Goal: Book appointment/travel/reservation

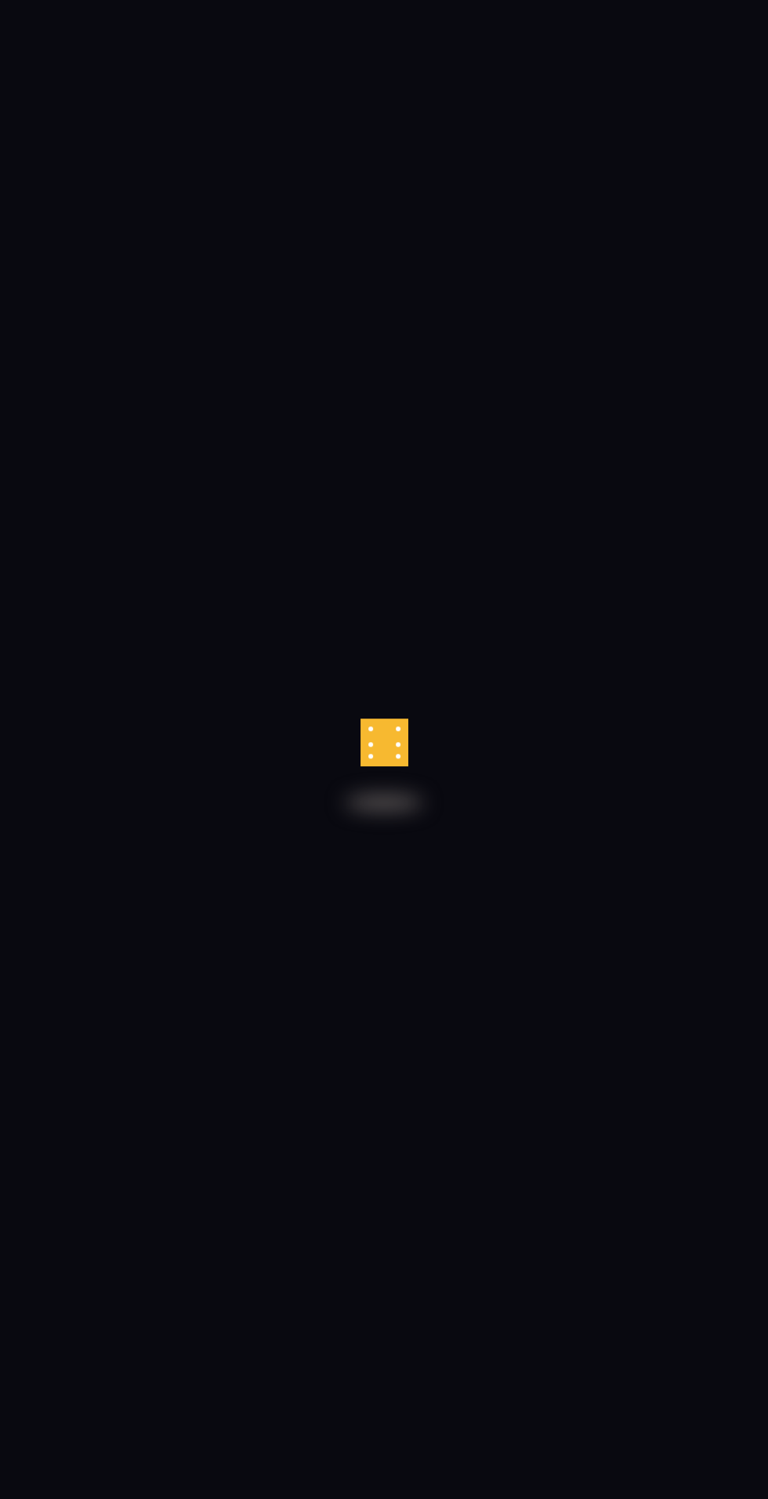
click at [410, 749] on span at bounding box center [408, 746] width 4 height 5
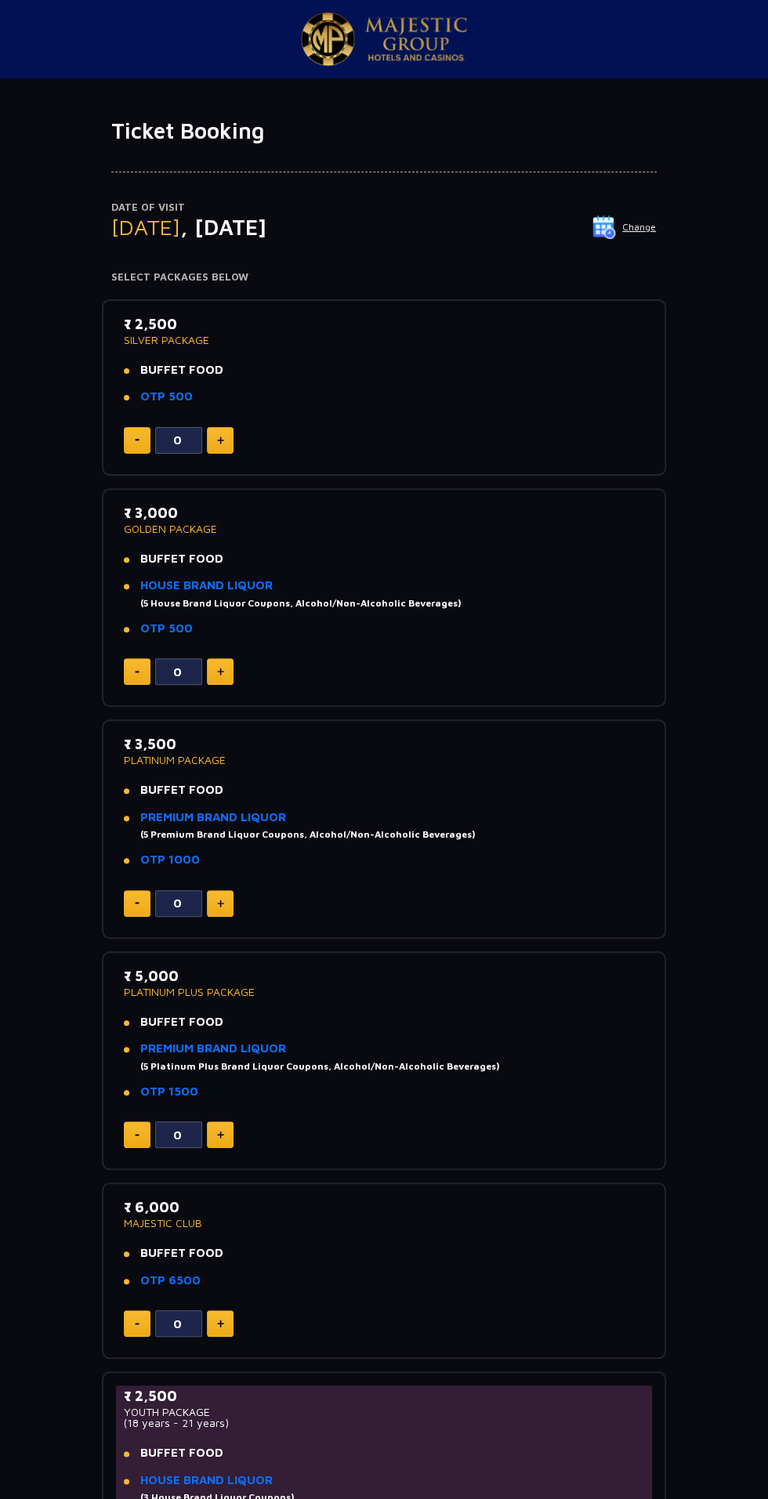
click at [536, 398] on li "OTP 500" at bounding box center [384, 397] width 520 height 18
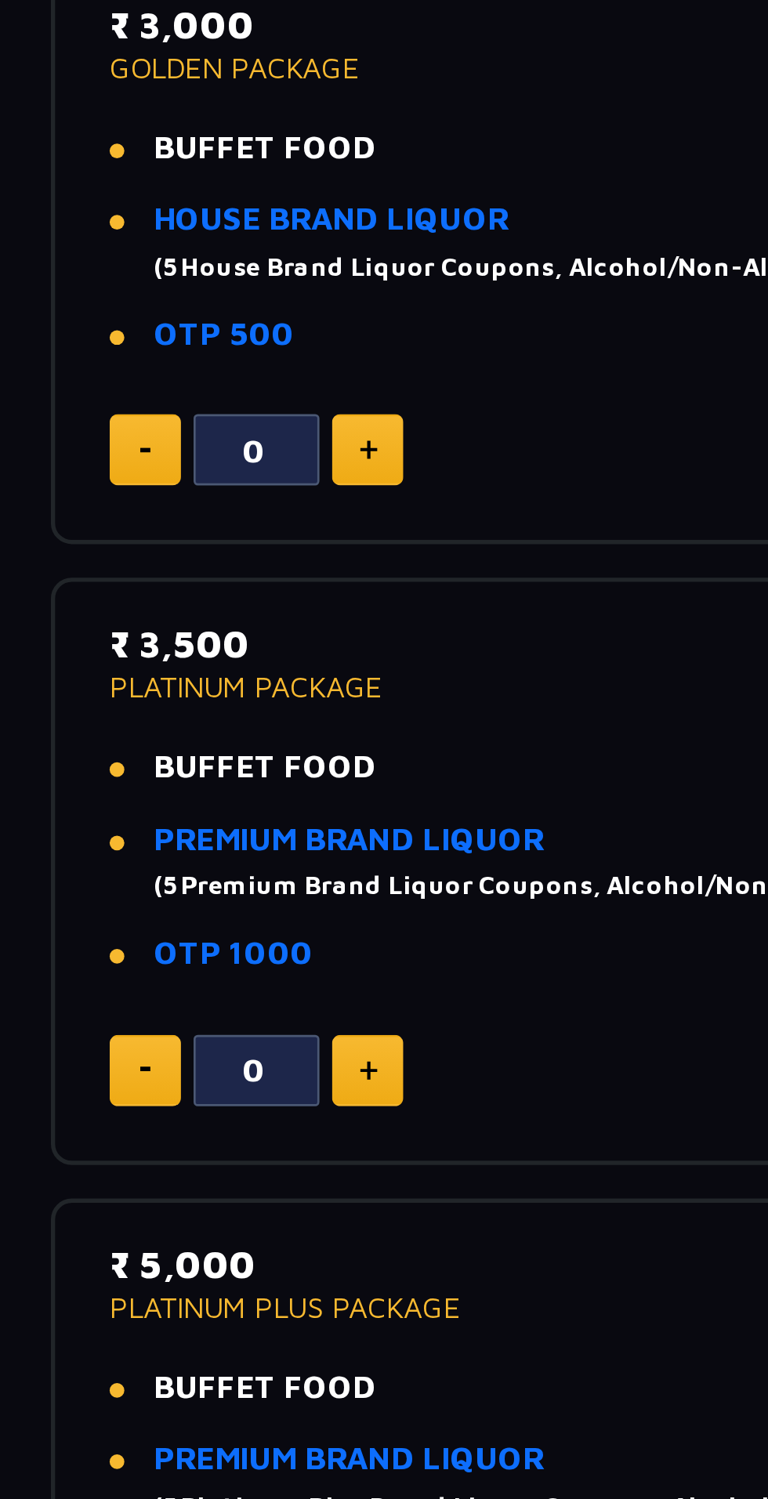
scroll to position [6, 0]
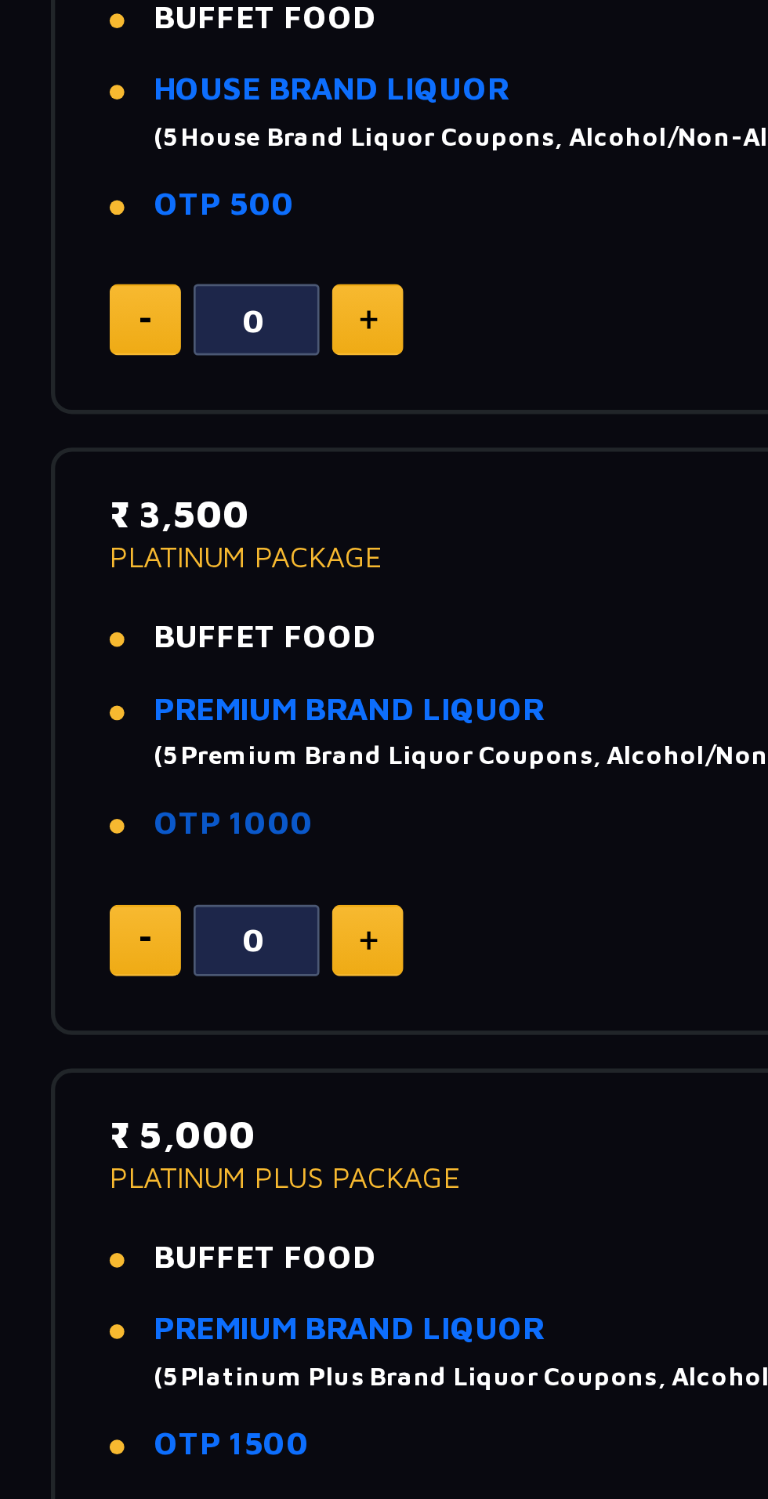
click at [168, 854] on link "OTP 1000" at bounding box center [170, 852] width 60 height 13
